Goal: Task Accomplishment & Management: Complete application form

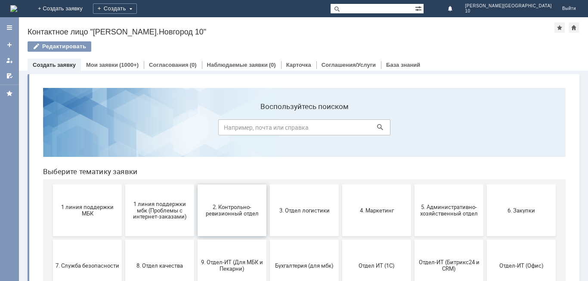
click at [243, 213] on span "2. Контрольно-ревизионный отдел" at bounding box center [232, 210] width 64 height 13
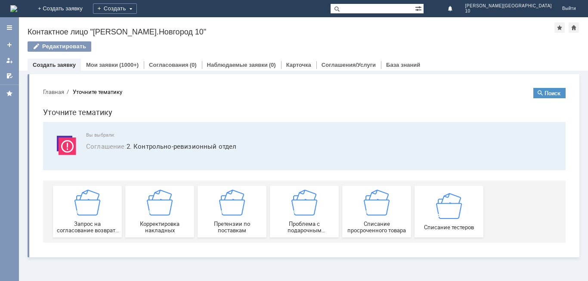
click at [243, 213] on img at bounding box center [232, 202] width 26 height 26
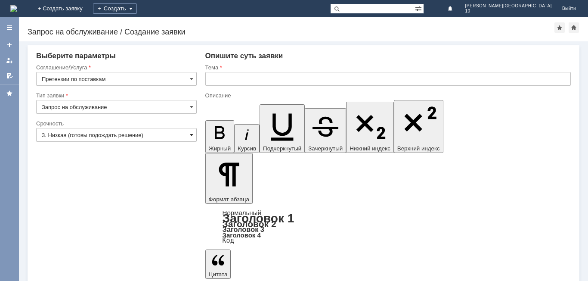
click at [190, 135] on span at bounding box center [191, 134] width 3 height 7
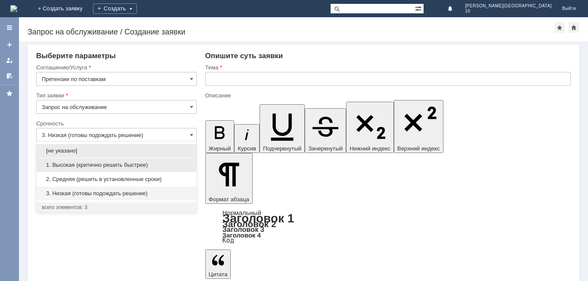
click at [95, 164] on span "1. Высокая (критично решить быстрее)" at bounding box center [116, 164] width 149 height 7
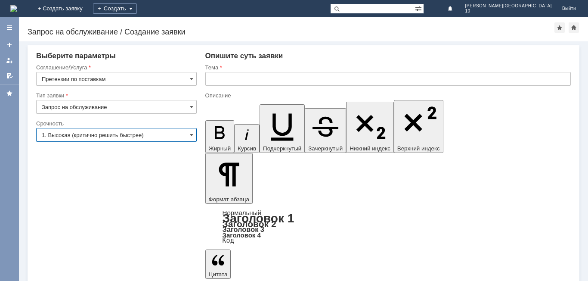
type input "1. Высокая (критично решить быстрее)"
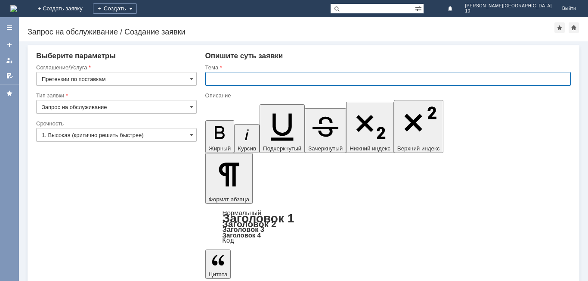
click at [221, 79] on input "text" at bounding box center [388, 79] width 366 height 14
type input "Акт Расхождений № ННТ2-001214 от [DATE]"
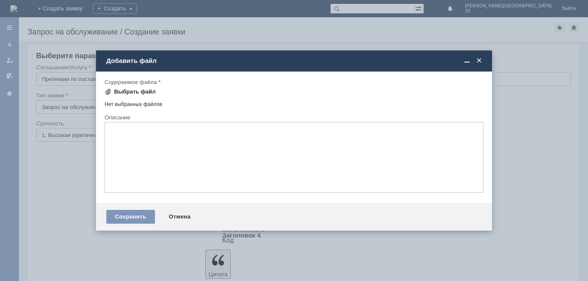
click at [126, 92] on div "Выбрать файл" at bounding box center [135, 91] width 42 height 7
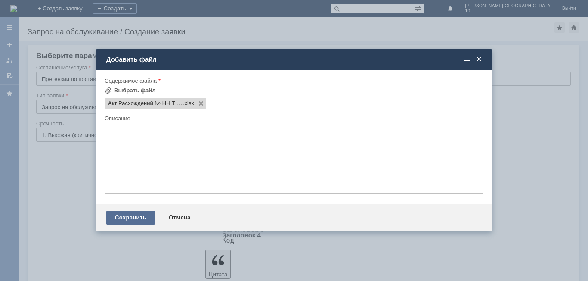
click at [143, 220] on div "Сохранить" at bounding box center [130, 218] width 49 height 14
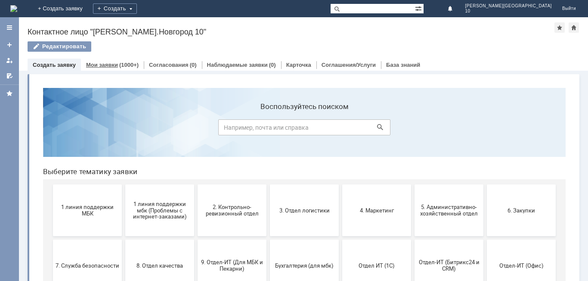
click at [121, 64] on div "(1000+)" at bounding box center [128, 65] width 19 height 6
click at [120, 65] on div "(1000+)" at bounding box center [128, 65] width 19 height 6
